Goal: Task Accomplishment & Management: Use online tool/utility

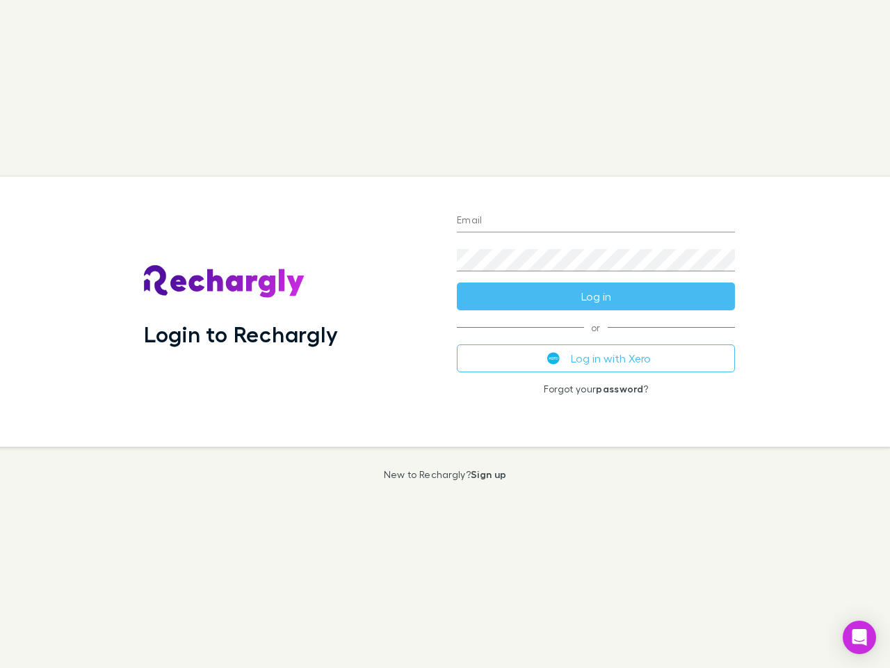
click at [445, 334] on div "Login to Rechargly" at bounding box center [289, 312] width 313 height 270
click at [596, 221] on input "Email" at bounding box center [596, 221] width 278 height 22
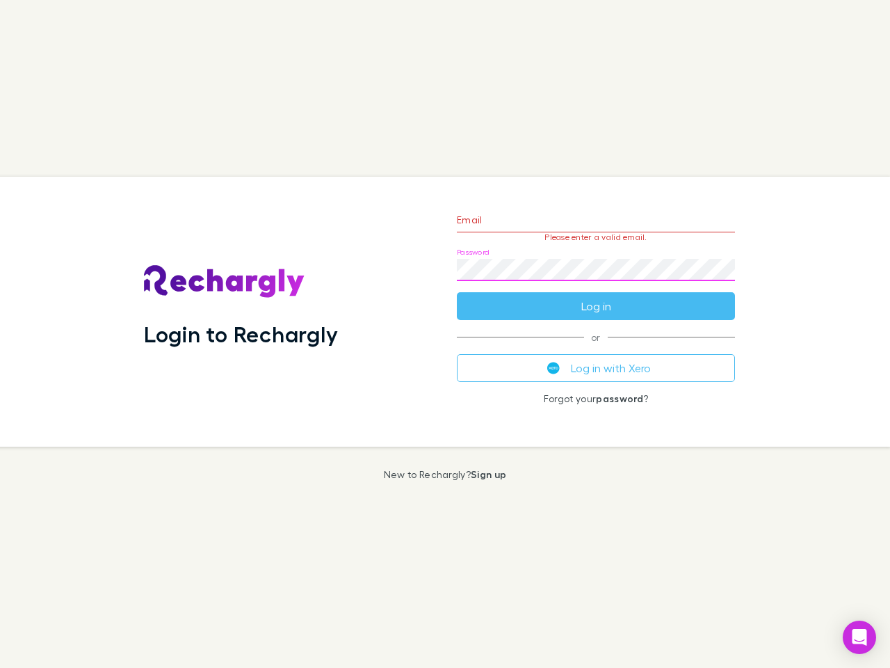
click at [596, 296] on form "Email Please enter a valid email. Password Log in" at bounding box center [596, 259] width 278 height 121
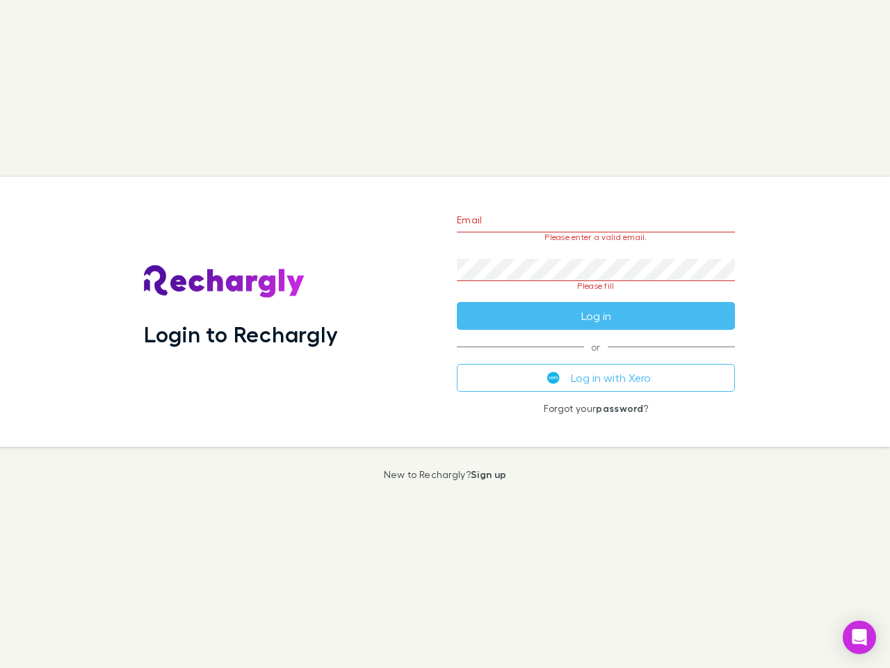
click at [596, 358] on div "Email Please enter a valid email. Password Please fill Log in or Log in with Xe…" at bounding box center [596, 312] width 300 height 270
click at [859, 637] on icon "Open Intercom Messenger" at bounding box center [859, 637] width 15 height 17
